Goal: Task Accomplishment & Management: Use online tool/utility

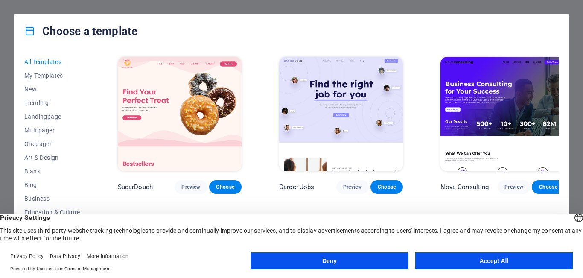
click at [497, 257] on button "Accept All" at bounding box center [494, 260] width 158 height 17
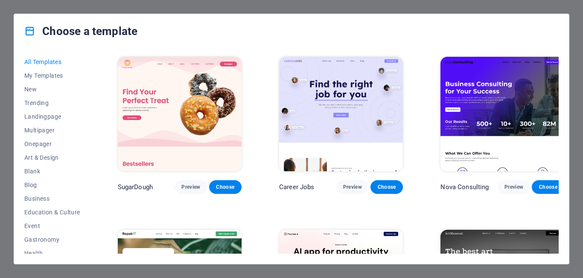
click at [558, 56] on div "SugarDough Preview Choose Career Jobs Preview Choose Nova Consulting Preview Ch…" at bounding box center [337, 154] width 443 height 199
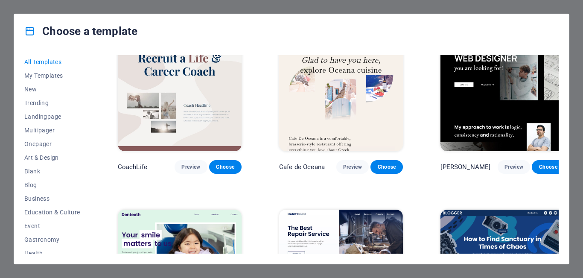
scroll to position [2936, 0]
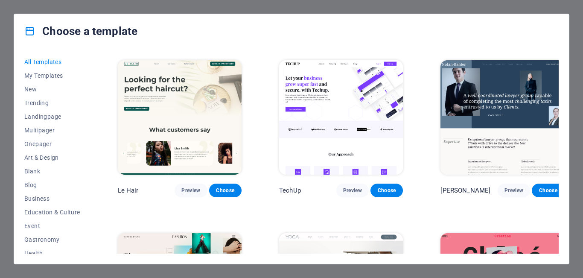
click at [558, 122] on div "All Templates My Templates New Trending Landingpage Multipager Onepager Art & D…" at bounding box center [291, 156] width 555 height 216
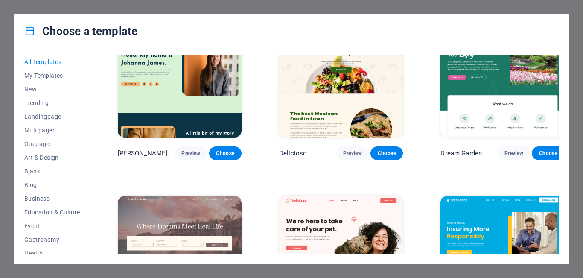
scroll to position [1610, 0]
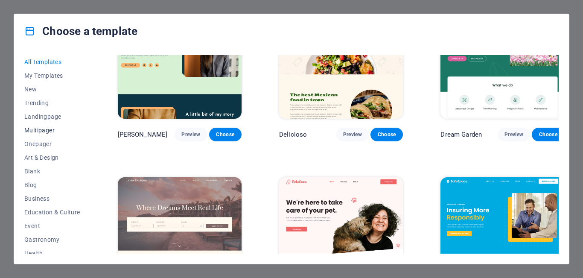
click at [46, 130] on span "Multipager" at bounding box center [52, 130] width 56 height 7
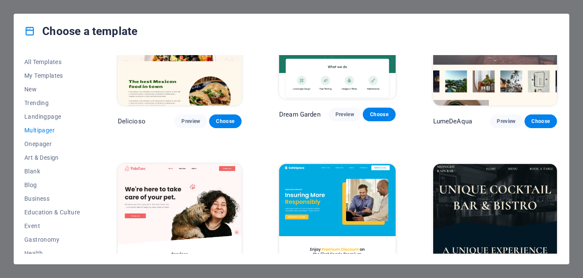
drag, startPoint x: 559, startPoint y: 108, endPoint x: 558, endPoint y: 94, distance: 13.7
click at [558, 94] on div "All Templates My Templates New Trending Landingpage Multipager Onepager Art & D…" at bounding box center [291, 156] width 555 height 216
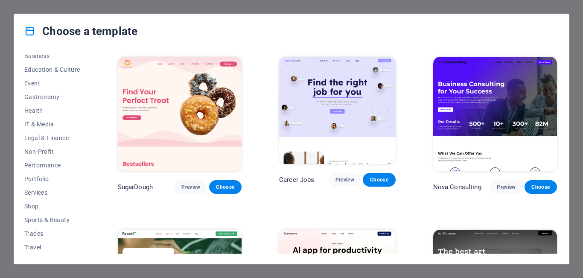
scroll to position [157, 0]
click at [29, 234] on span "Travel" at bounding box center [52, 233] width 56 height 7
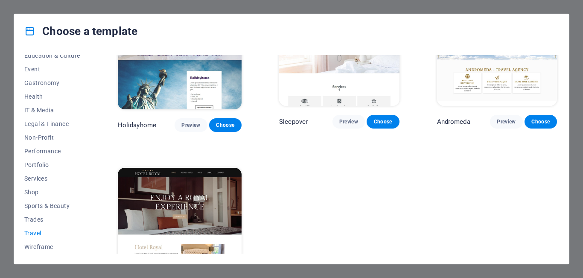
scroll to position [235, 0]
click at [66, 201] on button "Sports & Beauty" at bounding box center [52, 206] width 56 height 14
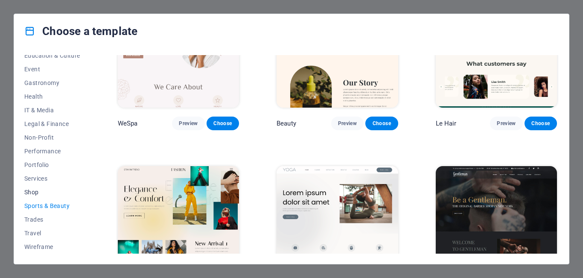
click at [36, 189] on span "Shop" at bounding box center [52, 192] width 56 height 7
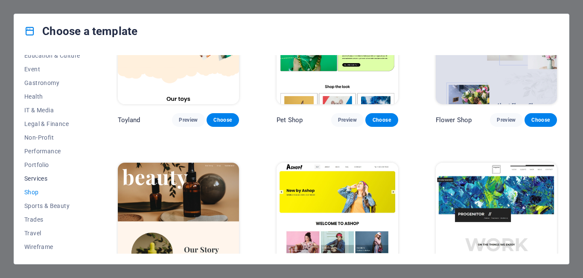
click at [39, 177] on span "Services" at bounding box center [52, 178] width 56 height 7
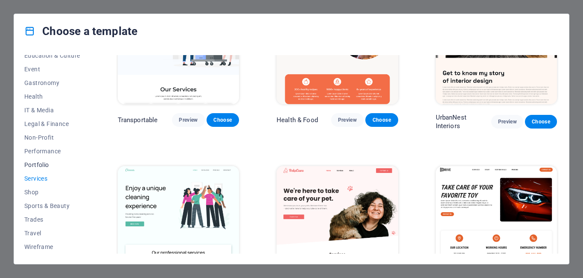
click at [38, 162] on span "Portfolio" at bounding box center [52, 164] width 56 height 7
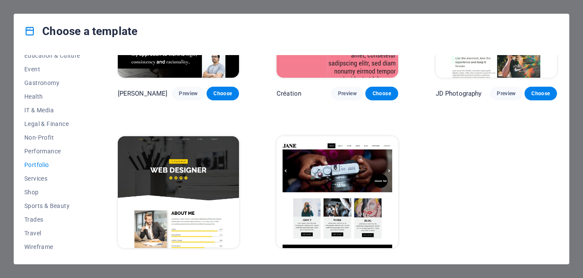
scroll to position [265, 0]
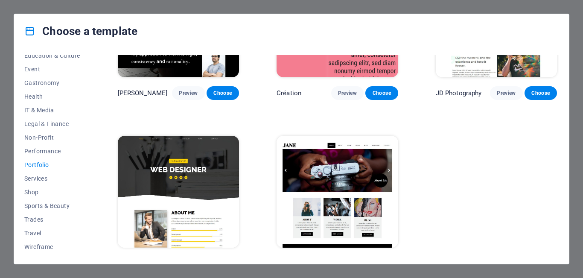
click at [179, 168] on img at bounding box center [178, 192] width 121 height 112
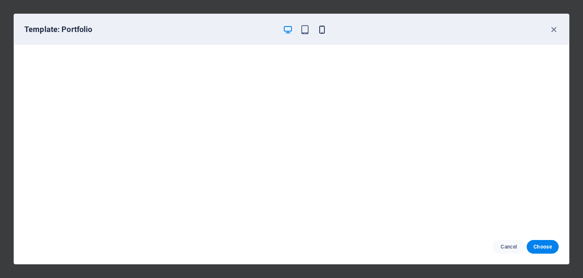
click at [321, 31] on icon "button" at bounding box center [322, 30] width 10 height 10
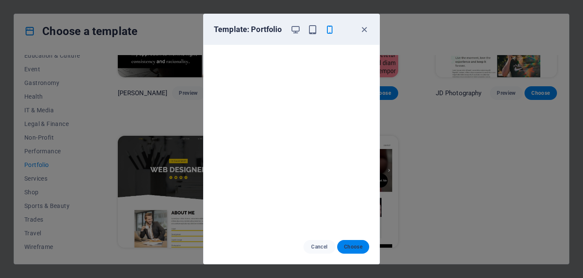
click at [359, 248] on span "Choose" at bounding box center [353, 246] width 18 height 7
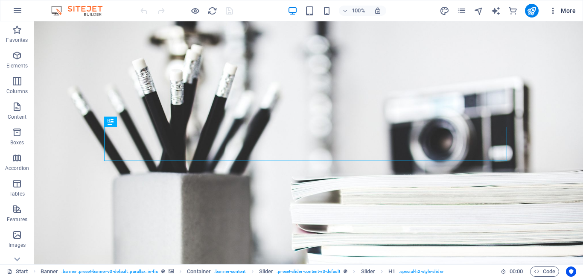
click at [555, 13] on icon "button" at bounding box center [553, 10] width 9 height 9
